Goal: Task Accomplishment & Management: Manage account settings

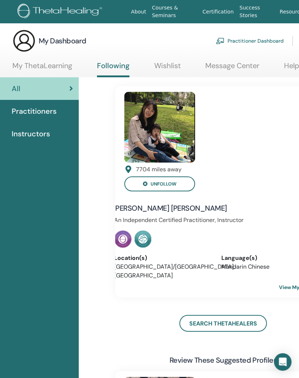
scroll to position [3, 24]
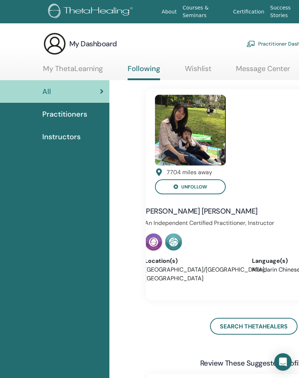
click at [78, 71] on link "My ThetaLearning" at bounding box center [73, 71] width 60 height 14
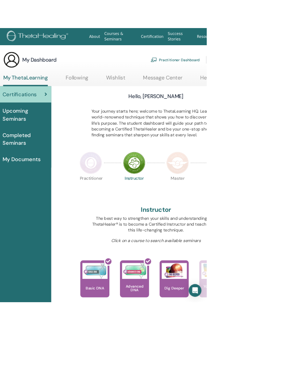
scroll to position [0, 25]
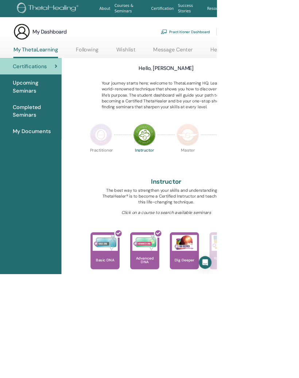
click at [51, 187] on link "My Documents" at bounding box center [29, 181] width 109 height 23
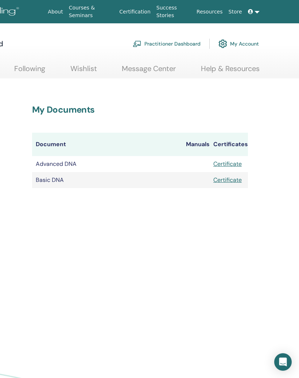
scroll to position [0, 116]
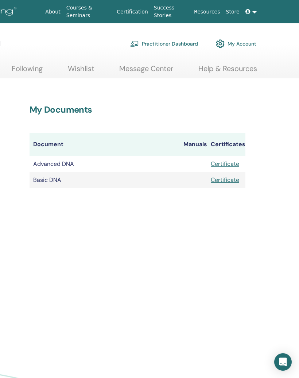
click at [227, 166] on link "Certificate" at bounding box center [225, 164] width 28 height 8
